Goal: Transaction & Acquisition: Obtain resource

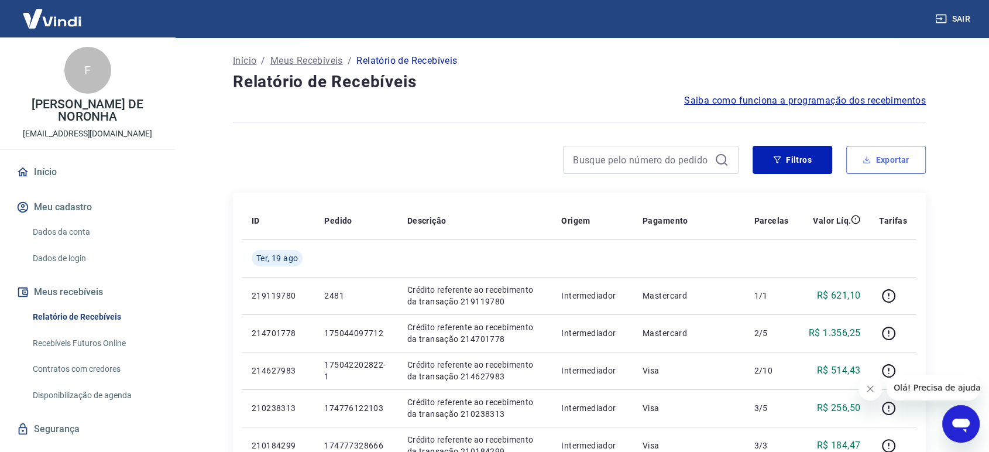
click at [875, 158] on button "Exportar" at bounding box center [886, 160] width 80 height 28
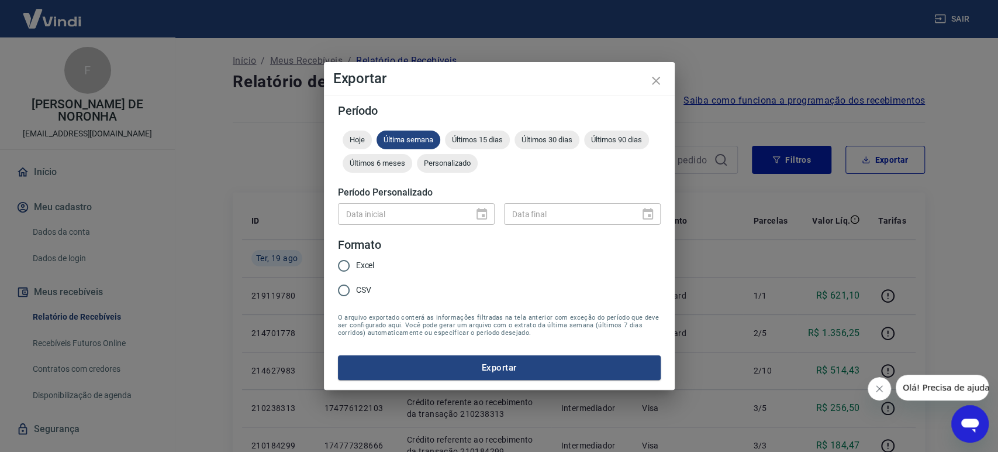
click at [356, 261] on span "Excel" at bounding box center [365, 265] width 19 height 12
click at [356, 261] on input "Excel" at bounding box center [344, 265] width 25 height 25
radio input "true"
click at [365, 139] on span "Hoje" at bounding box center [357, 139] width 29 height 9
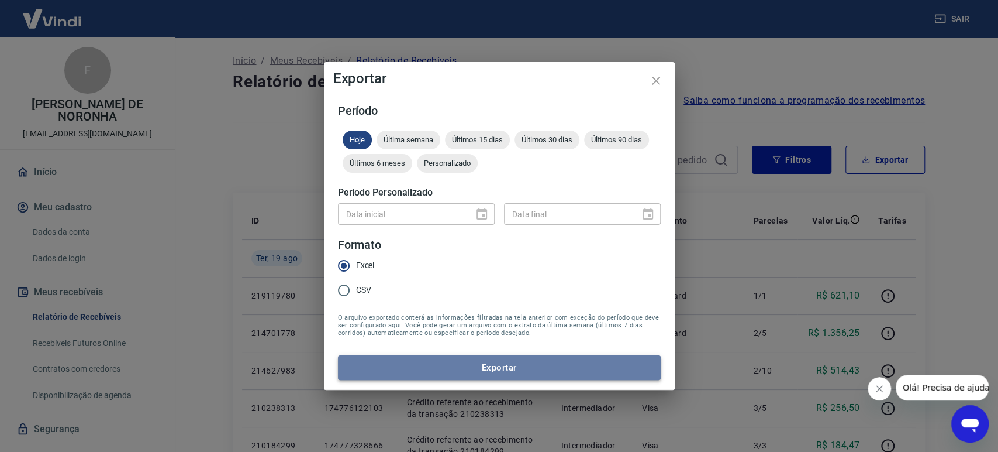
click at [469, 374] on button "Exportar" at bounding box center [499, 367] width 323 height 25
